Goal: Transaction & Acquisition: Purchase product/service

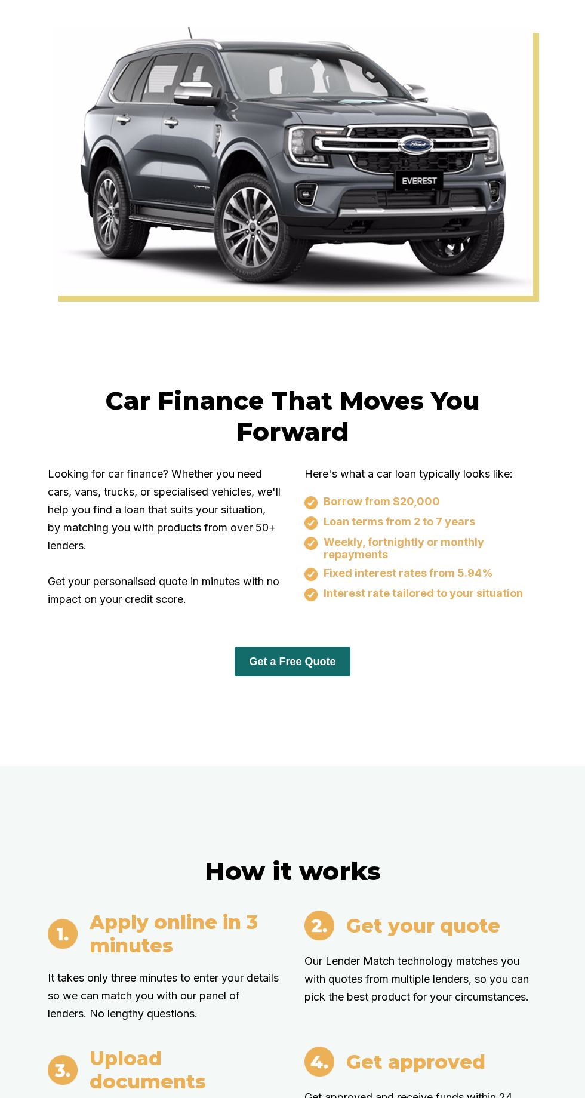
scroll to position [388, 0]
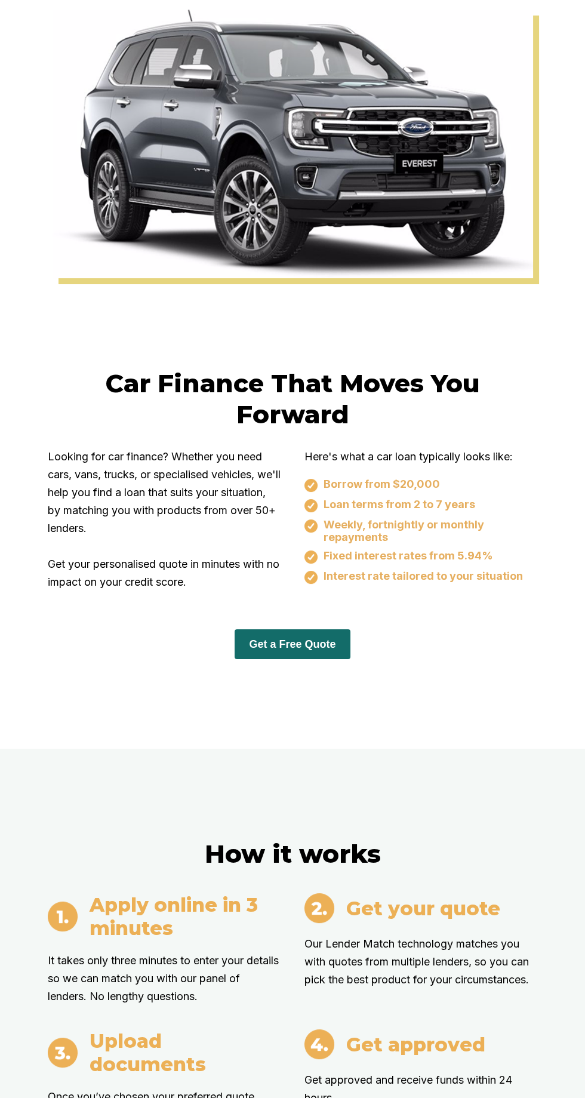
click at [265, 659] on button "Get a Free Quote" at bounding box center [292, 644] width 115 height 30
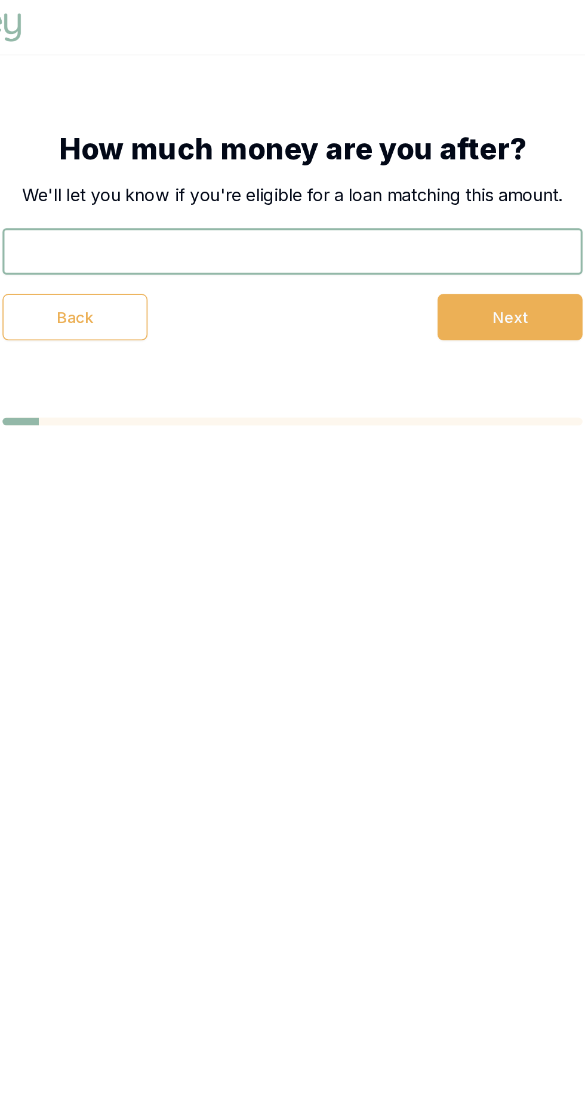
click at [260, 166] on input "text" at bounding box center [292, 155] width 358 height 29
type input "$5,000"
click at [395, 189] on button "Next" at bounding box center [427, 196] width 90 height 29
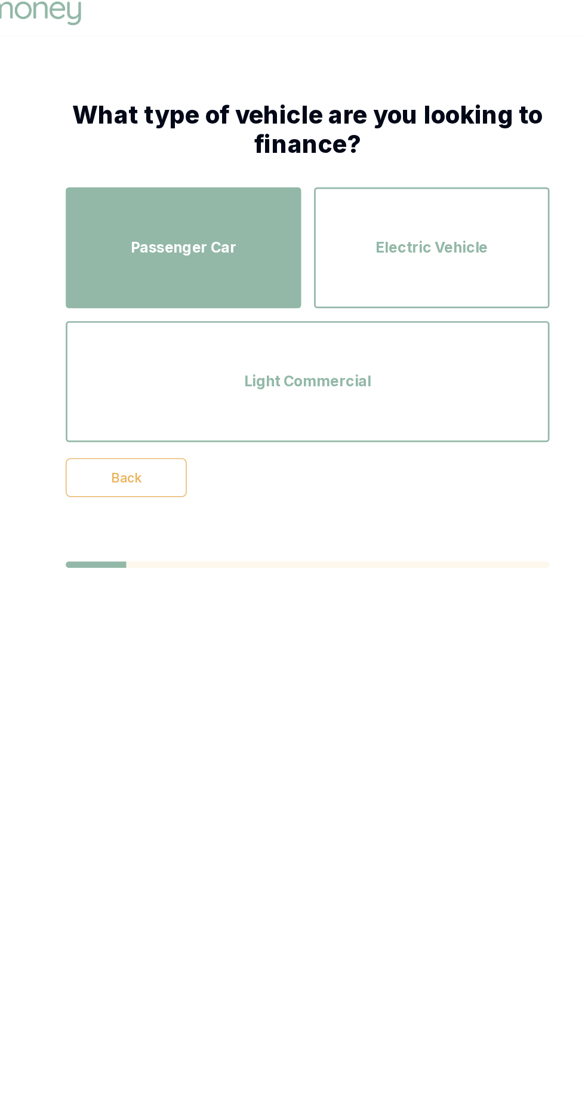
click at [150, 191] on div "Passenger Car" at bounding box center [200, 190] width 153 height 68
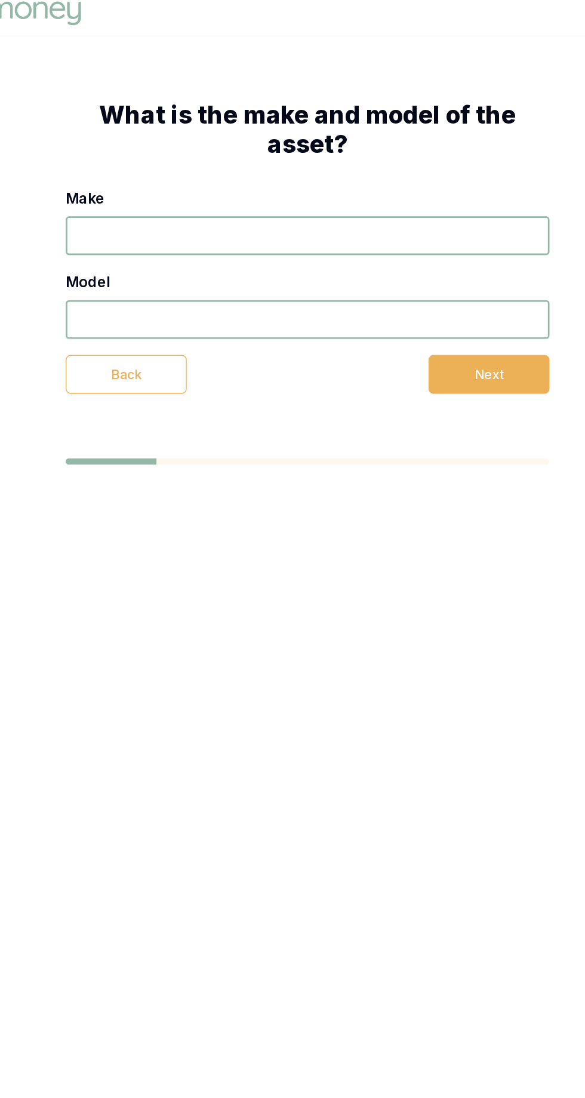
click at [163, 180] on input "Make" at bounding box center [292, 181] width 358 height 29
